Goal: Use online tool/utility: Use online tool/utility

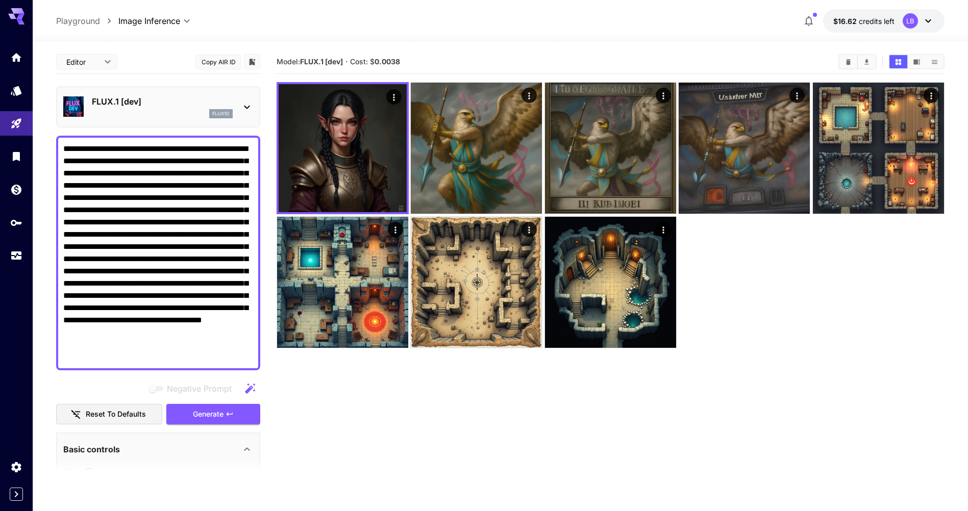
click at [395, 64] on b "0.0038" at bounding box center [388, 61] width 26 height 9
